Goal: Feedback & Contribution: Submit feedback/report problem

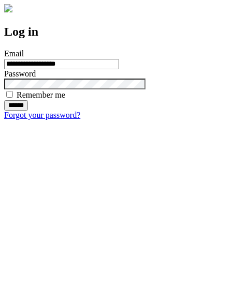
type input "**********"
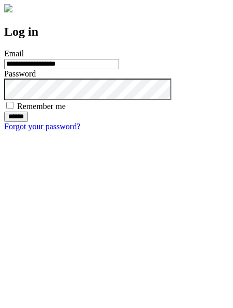
click at [28, 122] on input "******" at bounding box center [16, 117] width 24 height 10
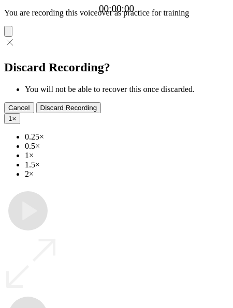
type input "**********"
